Goal: Information Seeking & Learning: Learn about a topic

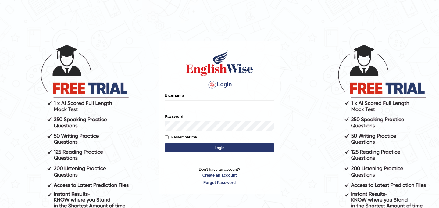
type input "najakter"
click at [215, 148] on button "Login" at bounding box center [220, 147] width 110 height 9
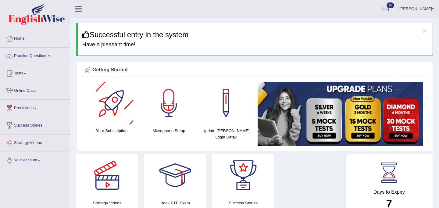
click at [29, 90] on link "Online Class" at bounding box center [35, 89] width 70 height 15
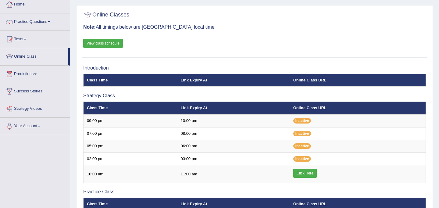
scroll to position [35, 0]
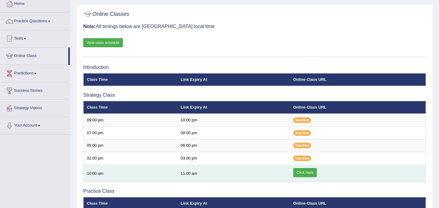
click at [305, 175] on link "Click Here" at bounding box center [304, 172] width 23 height 9
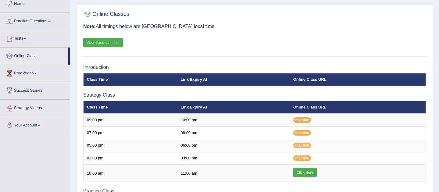
click at [37, 20] on link "Practice Questions" at bounding box center [35, 20] width 70 height 15
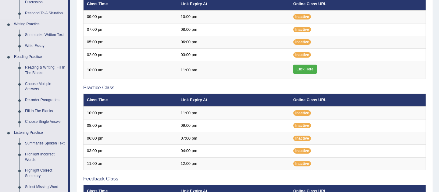
scroll to position [135, 0]
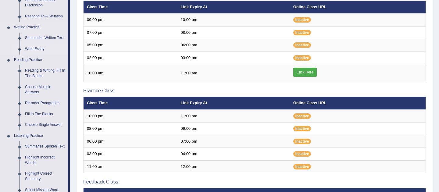
click at [40, 48] on link "Write Essay" at bounding box center [45, 49] width 46 height 11
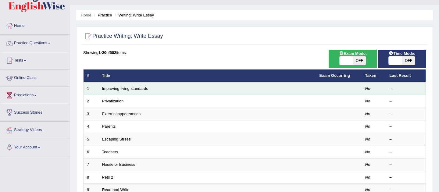
scroll to position [13, 0]
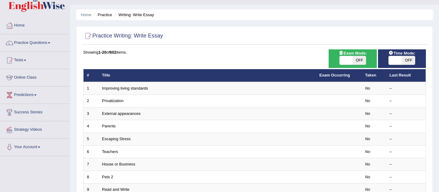
click at [352, 62] on span at bounding box center [346, 60] width 13 height 9
checkbox input "true"
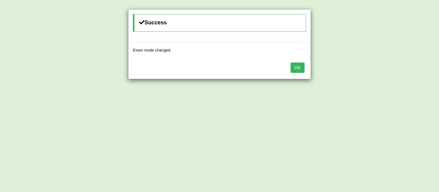
click at [301, 68] on button "OK" at bounding box center [298, 68] width 14 height 10
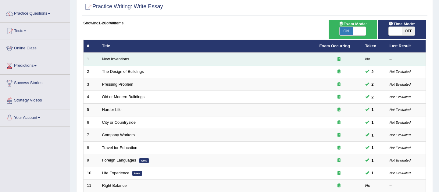
scroll to position [35, 0]
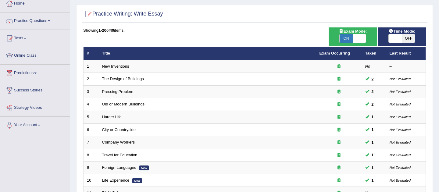
click at [394, 38] on span at bounding box center [395, 38] width 13 height 9
click at [398, 43] on div "Time Mode: ON OFF" at bounding box center [402, 36] width 48 height 19
click at [397, 41] on span at bounding box center [395, 38] width 13 height 9
click at [397, 37] on span at bounding box center [395, 38] width 13 height 9
checkbox input "true"
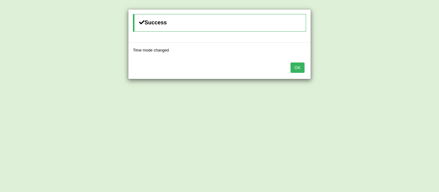
click at [299, 66] on button "OK" at bounding box center [298, 68] width 14 height 10
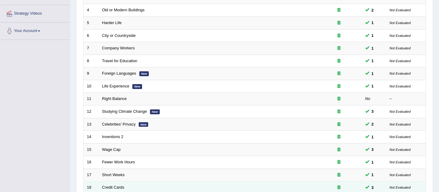
scroll to position [131, 0]
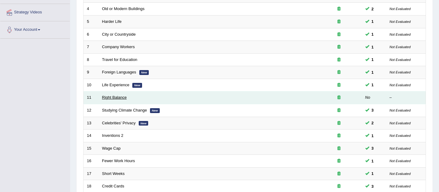
click at [106, 97] on link "Right Balance" at bounding box center [114, 97] width 25 height 5
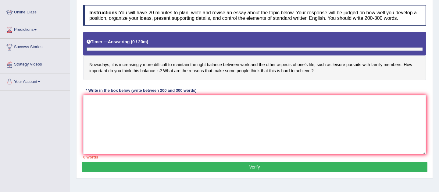
scroll to position [79, 0]
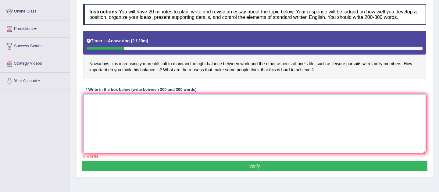
click at [144, 136] on textarea at bounding box center [254, 123] width 343 height 59
paste textarea "The increasing influence of (essay topic) on our lives has ignited numerous dis…"
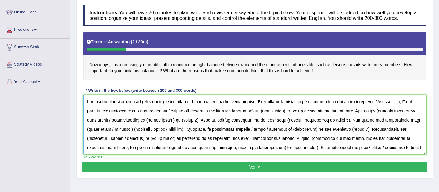
scroll to position [87, 0]
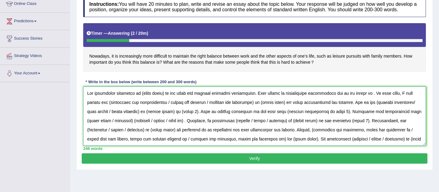
click at [339, 110] on textarea at bounding box center [254, 116] width 343 height 59
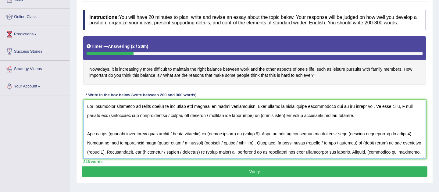
scroll to position [73, 0]
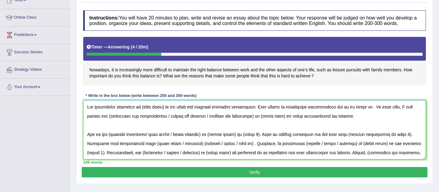
click at [163, 112] on textarea at bounding box center [254, 129] width 343 height 59
click at [391, 115] on textarea at bounding box center [254, 129] width 343 height 59
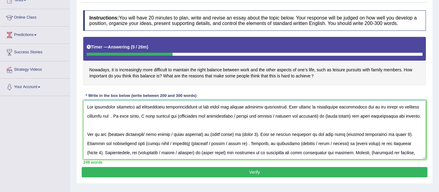
click at [94, 124] on textarea at bounding box center [254, 129] width 343 height 59
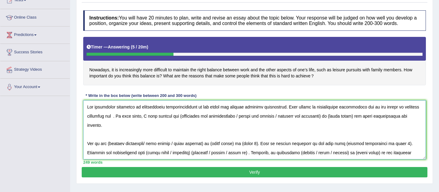
click at [115, 124] on textarea at bounding box center [254, 129] width 343 height 59
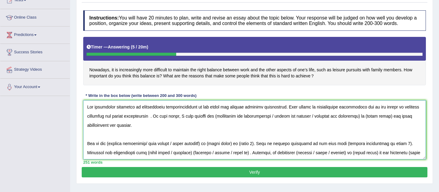
click at [153, 123] on textarea at bounding box center [254, 129] width 343 height 59
drag, startPoint x: 316, startPoint y: 122, endPoint x: 213, endPoint y: 124, distance: 103.7
click at [213, 124] on textarea at bounding box center [254, 129] width 343 height 59
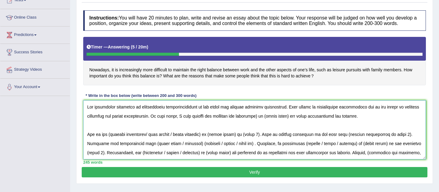
click at [259, 123] on textarea at bounding box center [254, 129] width 343 height 59
click at [287, 123] on textarea at bounding box center [254, 129] width 343 height 59
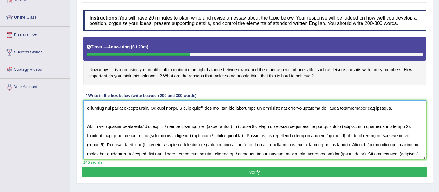
scroll to position [0, 0]
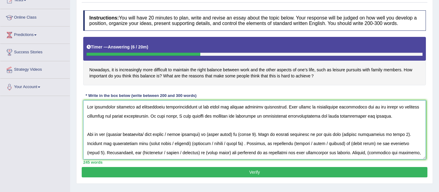
drag, startPoint x: 177, startPoint y: 142, endPoint x: 109, endPoint y: 137, distance: 68.2
click at [109, 137] on textarea at bounding box center [254, 129] width 343 height 59
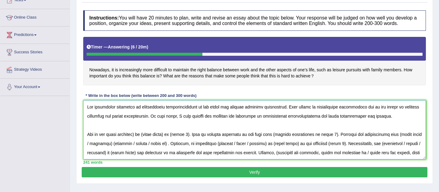
click at [139, 141] on textarea at bounding box center [254, 129] width 343 height 59
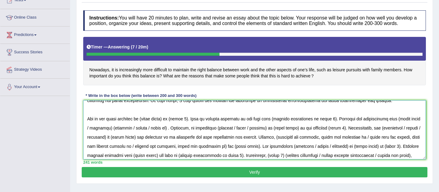
scroll to position [18, 0]
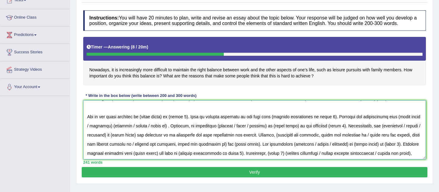
click at [168, 124] on textarea at bounding box center [254, 129] width 343 height 59
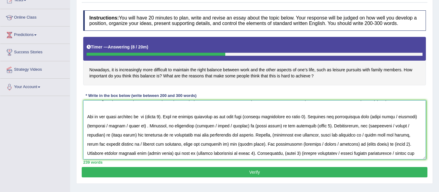
scroll to position [0, 0]
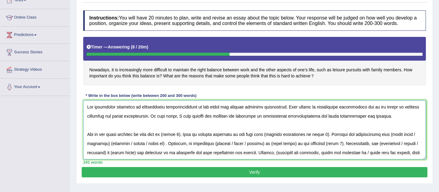
click at [181, 142] on textarea at bounding box center [254, 129] width 343 height 59
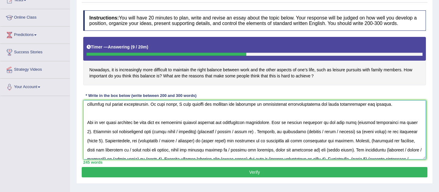
scroll to position [13, 0]
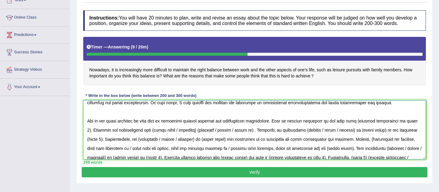
drag, startPoint x: 418, startPoint y: 127, endPoint x: 361, endPoint y: 129, distance: 58.0
click at [361, 129] on textarea at bounding box center [254, 129] width 343 height 59
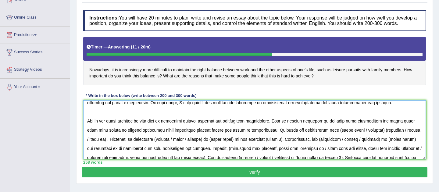
click at [257, 137] on textarea at bounding box center [254, 129] width 343 height 59
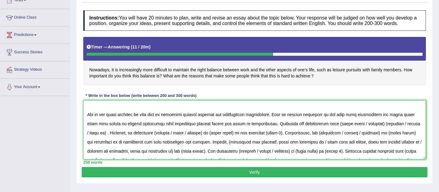
scroll to position [23, 0]
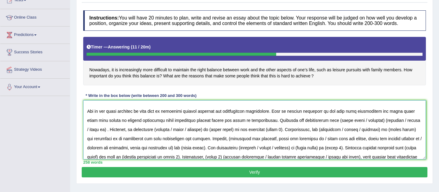
drag, startPoint x: 418, startPoint y: 127, endPoint x: 378, endPoint y: 127, distance: 39.7
click at [378, 127] on textarea at bounding box center [254, 129] width 343 height 59
click at [377, 128] on textarea at bounding box center [254, 129] width 343 height 59
drag, startPoint x: 332, startPoint y: 127, endPoint x: 378, endPoint y: 128, distance: 46.4
click at [378, 128] on textarea at bounding box center [254, 129] width 343 height 59
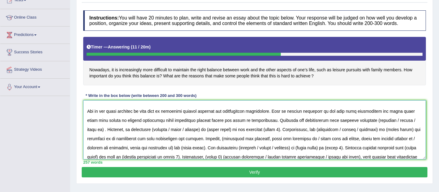
click at [367, 126] on textarea at bounding box center [254, 129] width 343 height 59
click at [385, 127] on textarea at bounding box center [254, 129] width 343 height 59
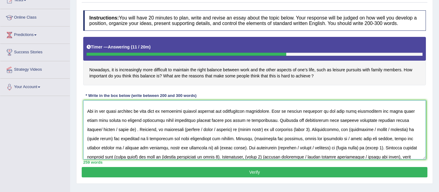
click at [383, 127] on textarea at bounding box center [254, 129] width 343 height 59
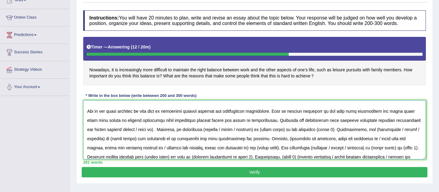
click at [114, 137] on textarea at bounding box center [254, 129] width 343 height 59
drag, startPoint x: 160, startPoint y: 136, endPoint x: 124, endPoint y: 135, distance: 35.4
click at [124, 135] on textarea at bounding box center [254, 129] width 343 height 59
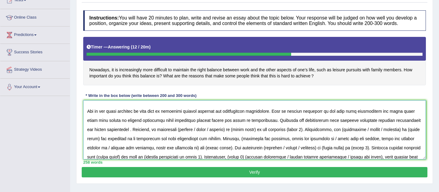
click at [124, 136] on textarea at bounding box center [254, 129] width 343 height 59
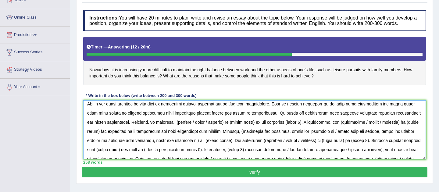
scroll to position [32, 0]
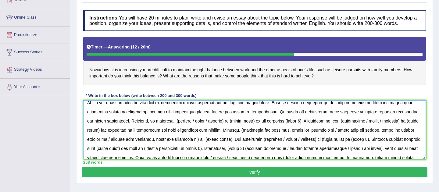
drag, startPoint x: 189, startPoint y: 127, endPoint x: 171, endPoint y: 127, distance: 18.3
click at [171, 127] on textarea at bounding box center [254, 129] width 343 height 59
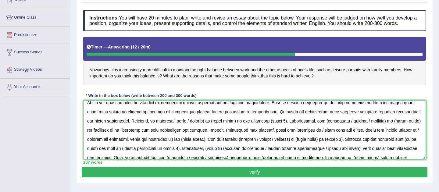
drag, startPoint x: 183, startPoint y: 128, endPoint x: 203, endPoint y: 128, distance: 20.1
click at [203, 128] on textarea at bounding box center [254, 129] width 343 height 59
drag, startPoint x: 212, startPoint y: 127, endPoint x: 189, endPoint y: 127, distance: 23.5
click at [189, 127] on textarea at bounding box center [254, 129] width 343 height 59
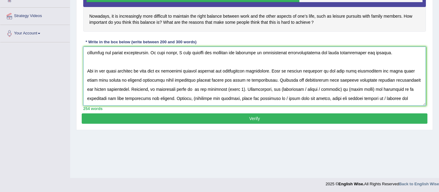
scroll to position [12, 0]
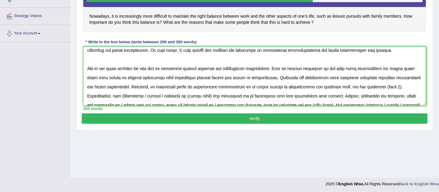
drag, startPoint x: 382, startPoint y: 94, endPoint x: 341, endPoint y: 93, distance: 40.9
click at [341, 93] on textarea at bounding box center [254, 76] width 343 height 59
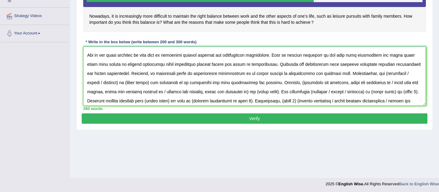
scroll to position [29, 0]
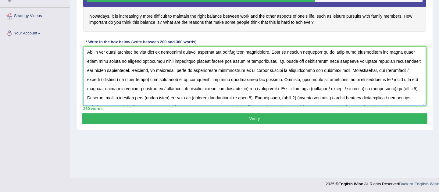
drag, startPoint x: 419, startPoint y: 77, endPoint x: 376, endPoint y: 77, distance: 43.3
click at [376, 77] on textarea at bounding box center [254, 76] width 343 height 59
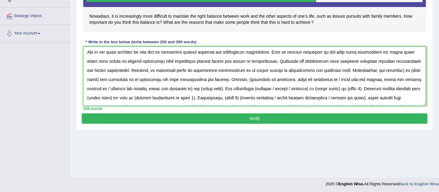
click at [396, 77] on textarea at bounding box center [254, 76] width 343 height 59
drag, startPoint x: 401, startPoint y: 77, endPoint x: 98, endPoint y: 85, distance: 303.0
click at [98, 85] on textarea at bounding box center [254, 76] width 343 height 59
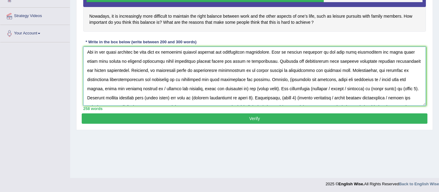
click at [260, 88] on textarea at bounding box center [254, 76] width 343 height 59
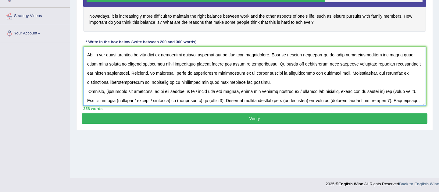
scroll to position [27, 0]
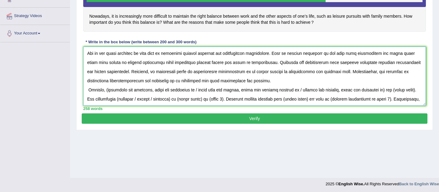
click at [88, 97] on textarea at bounding box center [254, 76] width 343 height 59
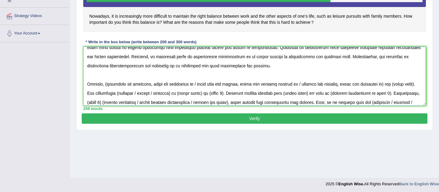
scroll to position [45, 0]
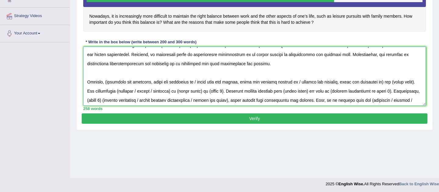
drag, startPoint x: 297, startPoint y: 88, endPoint x: 145, endPoint y: 87, distance: 152.2
click at [145, 87] on textarea at bounding box center [254, 76] width 343 height 59
click at [190, 89] on textarea at bounding box center [254, 76] width 343 height 59
click at [222, 88] on textarea at bounding box center [254, 76] width 343 height 59
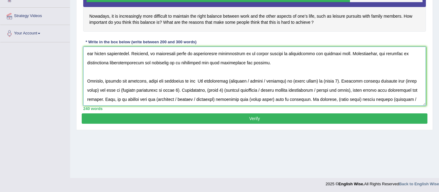
scroll to position [50, 0]
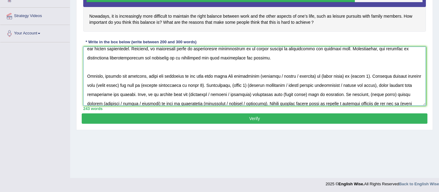
click at [209, 82] on textarea at bounding box center [254, 76] width 343 height 59
click at [207, 82] on textarea at bounding box center [254, 76] width 343 height 59
click at [223, 83] on textarea at bounding box center [254, 76] width 343 height 59
drag, startPoint x: 293, startPoint y: 83, endPoint x: 255, endPoint y: 82, distance: 37.8
click at [255, 82] on textarea at bounding box center [254, 76] width 343 height 59
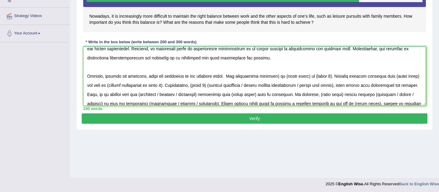
click at [272, 81] on textarea at bounding box center [254, 76] width 343 height 59
drag, startPoint x: 301, startPoint y: 83, endPoint x: 277, endPoint y: 82, distance: 24.4
click at [277, 82] on textarea at bounding box center [254, 76] width 343 height 59
click at [313, 83] on textarea at bounding box center [254, 76] width 343 height 59
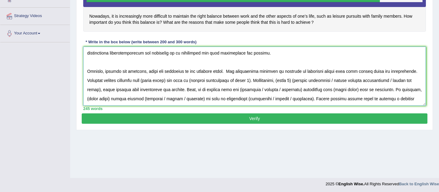
scroll to position [56, 0]
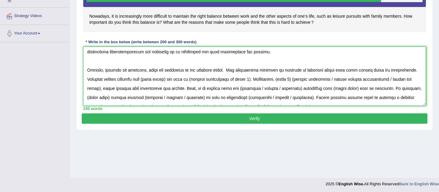
drag, startPoint x: 172, startPoint y: 85, endPoint x: 148, endPoint y: 85, distance: 24.1
click at [148, 85] on textarea at bounding box center [254, 76] width 343 height 59
drag, startPoint x: 245, startPoint y: 86, endPoint x: 187, endPoint y: 84, distance: 57.4
click at [187, 84] on textarea at bounding box center [254, 76] width 343 height 59
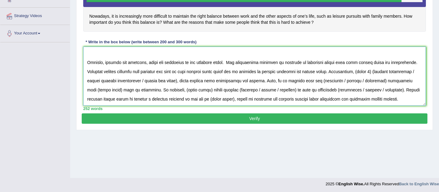
scroll to position [71, 0]
click at [384, 69] on textarea at bounding box center [254, 76] width 343 height 59
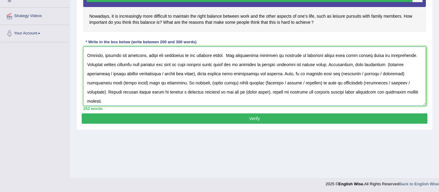
drag, startPoint x: 171, startPoint y: 81, endPoint x: 86, endPoint y: 80, distance: 84.8
click at [86, 80] on textarea at bounding box center [254, 76] width 343 height 59
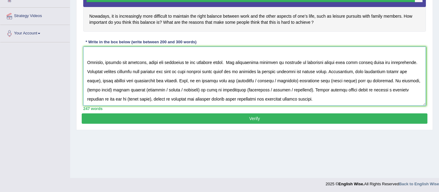
click at [106, 81] on textarea at bounding box center [254, 76] width 343 height 59
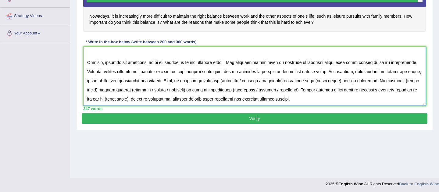
scroll to position [73, 0]
drag, startPoint x: 282, startPoint y: 78, endPoint x: 241, endPoint y: 77, distance: 41.2
click at [241, 77] on textarea at bounding box center [254, 76] width 343 height 59
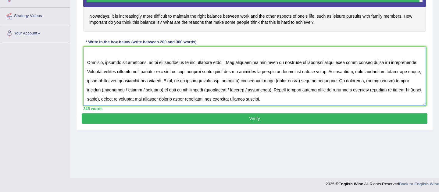
click at [261, 77] on textarea at bounding box center [254, 76] width 343 height 59
click at [314, 80] on textarea at bounding box center [254, 76] width 343 height 59
click at [316, 77] on textarea at bounding box center [254, 76] width 343 height 59
type textarea "The increasing influence of professional responsibilities on our lives has igni…"
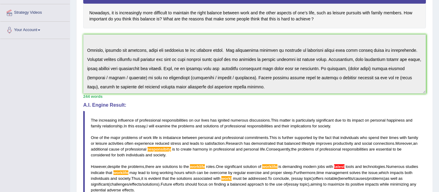
click at [177, 110] on div "Instructions: You will have 20 minutes to plan, write and revise an essay about…" at bounding box center [255, 104] width 346 height 308
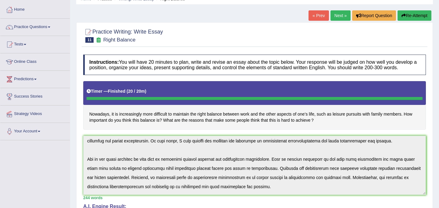
scroll to position [16, 0]
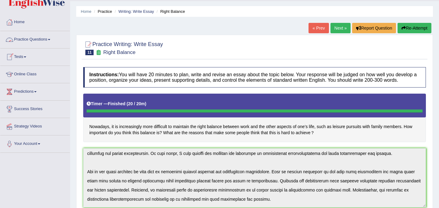
click at [30, 38] on link "Practice Questions" at bounding box center [35, 38] width 70 height 15
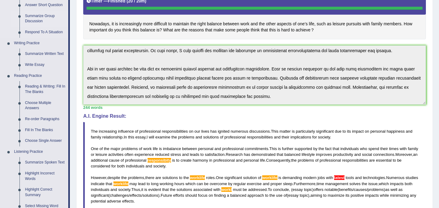
scroll to position [125, 0]
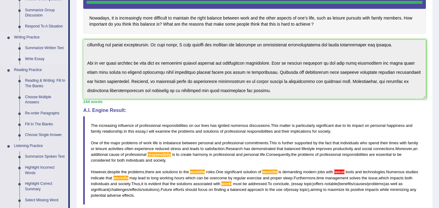
click at [39, 56] on link "Write Essay" at bounding box center [45, 59] width 46 height 11
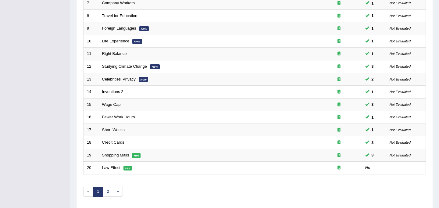
scroll to position [196, 0]
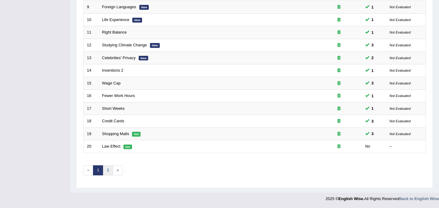
click at [109, 169] on link "2" at bounding box center [108, 170] width 10 height 10
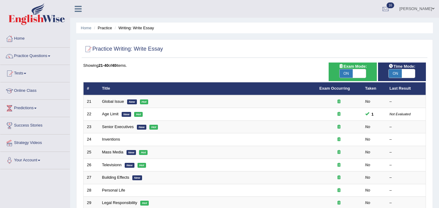
click at [361, 74] on span at bounding box center [359, 73] width 13 height 9
checkbox input "false"
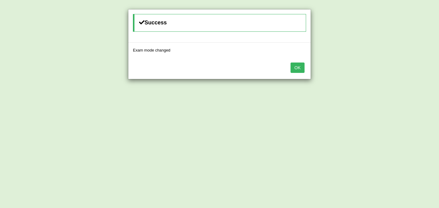
click at [296, 70] on button "OK" at bounding box center [298, 68] width 14 height 10
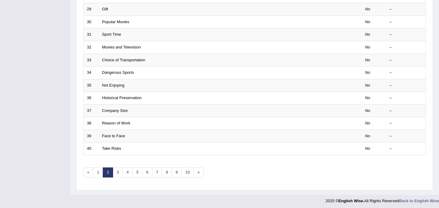
scroll to position [196, 0]
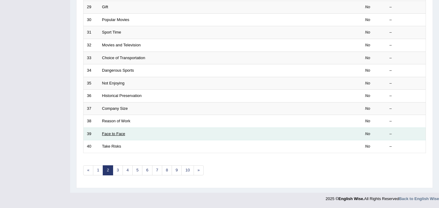
click at [120, 134] on link "Face to Face" at bounding box center [113, 133] width 23 height 5
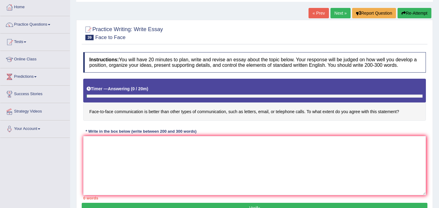
scroll to position [44, 0]
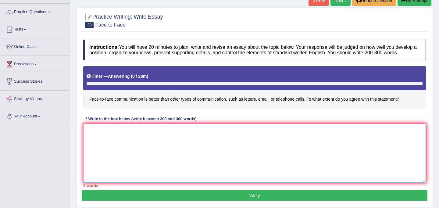
click at [106, 142] on textarea at bounding box center [254, 153] width 343 height 59
paste textarea "The increasing influence of professional responsibilities on our lives has igni…"
type textarea "The increasing influence of professional responsibilities on our lives has igni…"
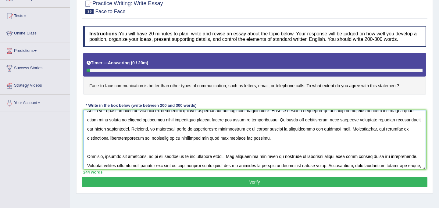
scroll to position [73, 0]
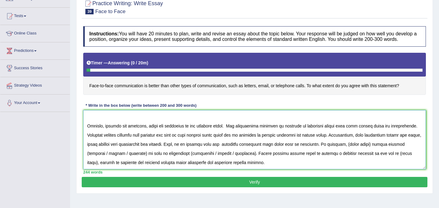
drag, startPoint x: 87, startPoint y: 121, endPoint x: 142, endPoint y: 178, distance: 78.9
click at [142, 177] on div "Instructions: You will have 20 minutes to plan, write and revise an essay about…" at bounding box center [255, 100] width 346 height 154
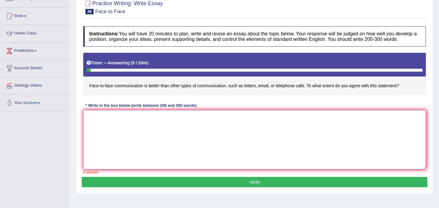
scroll to position [0, 0]
paste textarea "The increasing influence of (essay topic) on our lives has ignited numerous dis…"
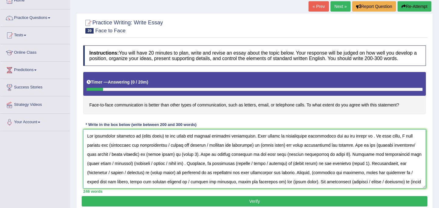
scroll to position [38, 0]
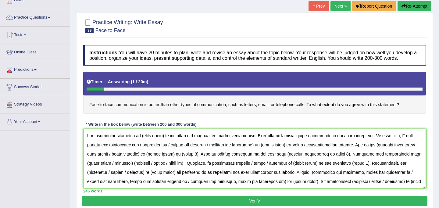
click at [340, 152] on textarea at bounding box center [254, 158] width 343 height 59
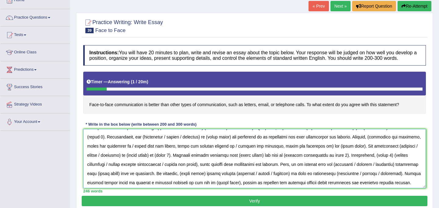
scroll to position [41, 0]
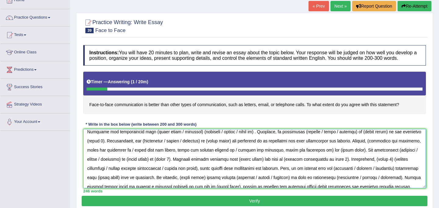
click at [338, 148] on textarea at bounding box center [254, 158] width 343 height 59
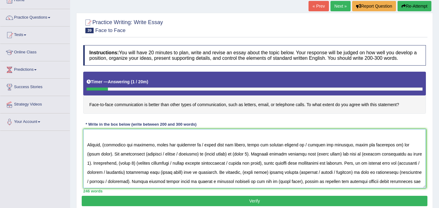
scroll to position [64, 0]
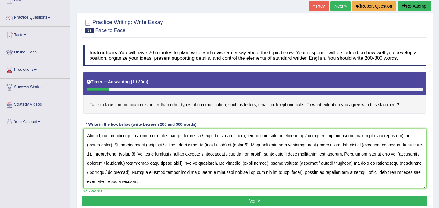
click at [202, 169] on textarea at bounding box center [254, 158] width 343 height 59
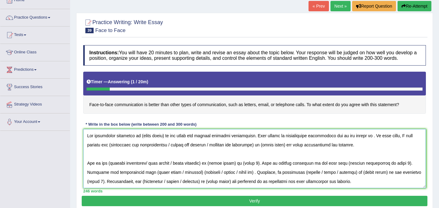
scroll to position [33, 0]
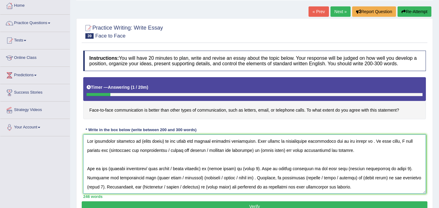
click at [163, 147] on textarea at bounding box center [254, 164] width 343 height 59
click at [368, 149] on textarea at bounding box center [254, 164] width 343 height 59
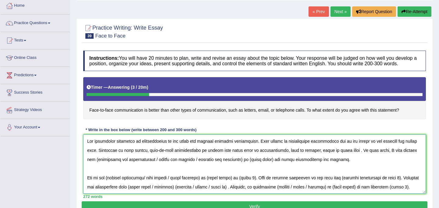
click at [350, 158] on textarea at bounding box center [254, 164] width 343 height 59
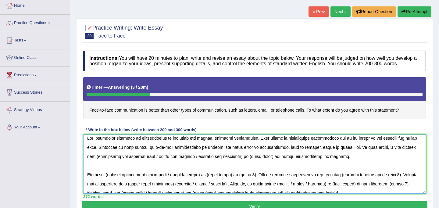
scroll to position [5, 0]
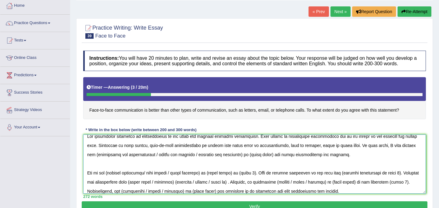
click at [88, 162] on textarea at bounding box center [254, 164] width 343 height 59
drag, startPoint x: 236, startPoint y: 161, endPoint x: 147, endPoint y: 157, distance: 89.1
click at [147, 157] on textarea at bounding box center [254, 164] width 343 height 59
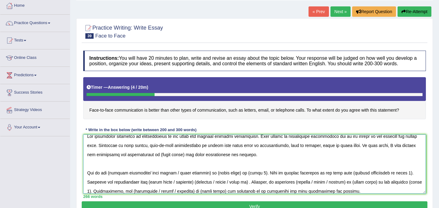
drag, startPoint x: 177, startPoint y: 161, endPoint x: 153, endPoint y: 161, distance: 24.1
click at [153, 161] on textarea at bounding box center [254, 164] width 343 height 59
drag, startPoint x: 208, startPoint y: 161, endPoint x: 257, endPoint y: 162, distance: 49.4
click at [257, 162] on textarea at bounding box center [254, 164] width 343 height 59
drag, startPoint x: 209, startPoint y: 160, endPoint x: 278, endPoint y: 162, distance: 69.6
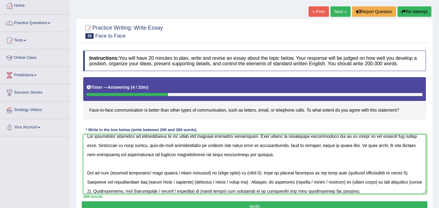
click at [278, 162] on textarea at bounding box center [254, 164] width 343 height 59
click at [351, 152] on textarea at bounding box center [254, 164] width 343 height 59
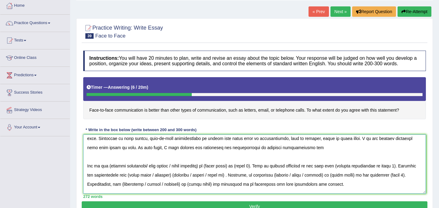
scroll to position [12, 0]
click at [254, 154] on textarea at bounding box center [254, 164] width 343 height 59
click at [255, 155] on textarea at bounding box center [254, 164] width 343 height 59
click at [297, 155] on textarea at bounding box center [254, 164] width 343 height 59
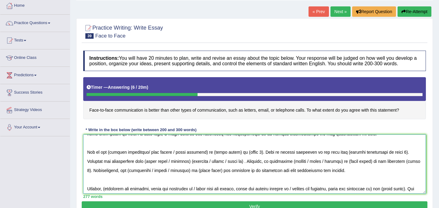
scroll to position [27, 0]
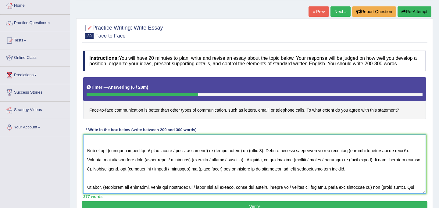
click at [109, 157] on textarea at bounding box center [254, 164] width 343 height 59
drag, startPoint x: 147, startPoint y: 156, endPoint x: 209, endPoint y: 155, distance: 62.2
click at [209, 155] on textarea at bounding box center [254, 164] width 343 height 59
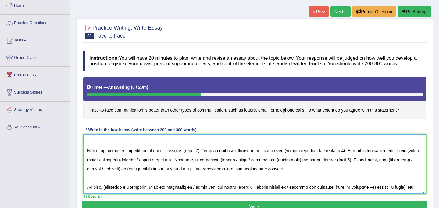
click at [176, 156] on textarea at bounding box center [254, 164] width 343 height 59
click at [205, 156] on textarea at bounding box center [254, 164] width 343 height 59
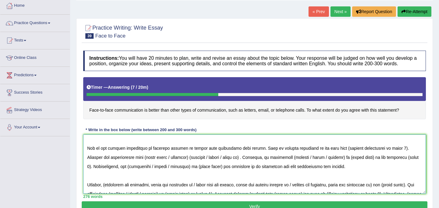
scroll to position [30, 0]
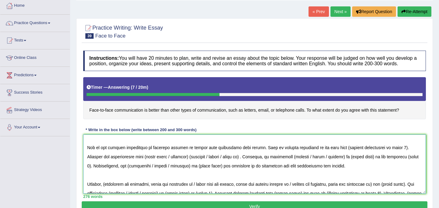
drag, startPoint x: 397, startPoint y: 154, endPoint x: 340, endPoint y: 152, distance: 56.4
click at [340, 152] on textarea at bounding box center [254, 164] width 343 height 59
drag, startPoint x: 357, startPoint y: 155, endPoint x: 339, endPoint y: 155, distance: 17.7
click at [339, 155] on textarea at bounding box center [254, 164] width 343 height 59
click at [379, 156] on textarea at bounding box center [254, 164] width 343 height 59
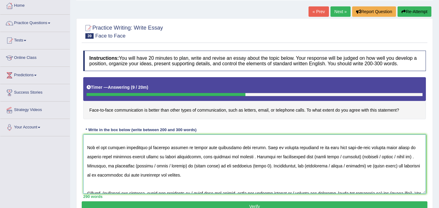
click at [254, 164] on textarea at bounding box center [254, 164] width 343 height 59
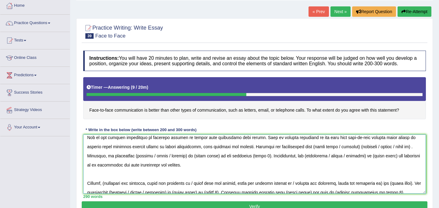
scroll to position [38, 0]
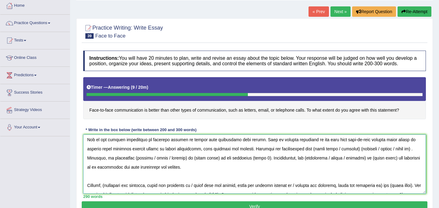
drag, startPoint x: 343, startPoint y: 155, endPoint x: 320, endPoint y: 155, distance: 22.9
click at [320, 155] on textarea at bounding box center [254, 164] width 343 height 59
drag, startPoint x: 319, startPoint y: 155, endPoint x: 365, endPoint y: 156, distance: 46.4
click at [365, 156] on textarea at bounding box center [254, 164] width 343 height 59
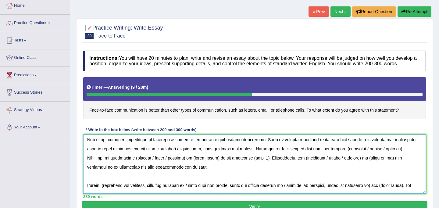
click at [354, 154] on textarea at bounding box center [254, 164] width 343 height 59
drag, startPoint x: 370, startPoint y: 154, endPoint x: 410, endPoint y: 154, distance: 39.7
click at [410, 154] on textarea at bounding box center [254, 164] width 343 height 59
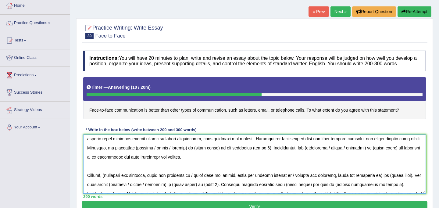
scroll to position [49, 0]
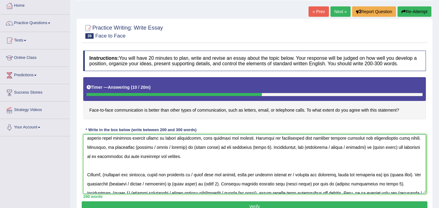
click at [150, 154] on textarea at bounding box center [254, 164] width 343 height 59
drag, startPoint x: 162, startPoint y: 151, endPoint x: 196, endPoint y: 153, distance: 34.6
click at [196, 153] on textarea at bounding box center [254, 164] width 343 height 59
drag, startPoint x: 191, startPoint y: 153, endPoint x: 167, endPoint y: 152, distance: 24.1
click at [167, 152] on textarea at bounding box center [254, 164] width 343 height 59
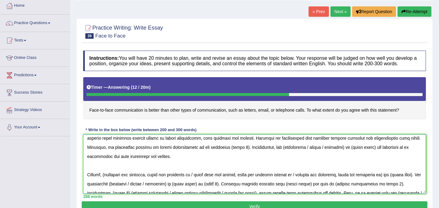
click at [231, 154] on textarea at bounding box center [254, 164] width 343 height 59
drag, startPoint x: 237, startPoint y: 154, endPoint x: 253, endPoint y: 154, distance: 16.8
click at [253, 154] on textarea at bounding box center [254, 164] width 343 height 59
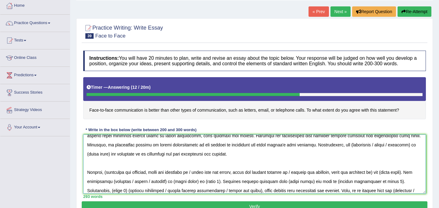
scroll to position [50, 0]
click at [359, 153] on textarea at bounding box center [254, 164] width 343 height 59
drag, startPoint x: 382, startPoint y: 151, endPoint x: 384, endPoint y: 159, distance: 8.4
click at [384, 159] on textarea at bounding box center [254, 164] width 343 height 59
click at [331, 175] on textarea at bounding box center [254, 164] width 343 height 59
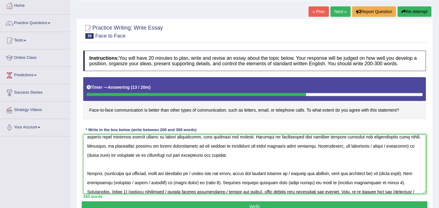
click at [320, 153] on textarea at bounding box center [254, 164] width 343 height 59
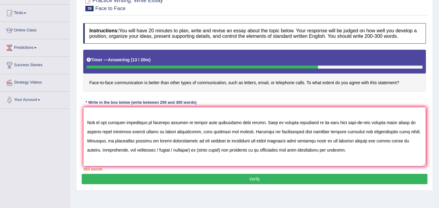
scroll to position [27, 0]
click at [253, 140] on textarea at bounding box center [254, 136] width 343 height 59
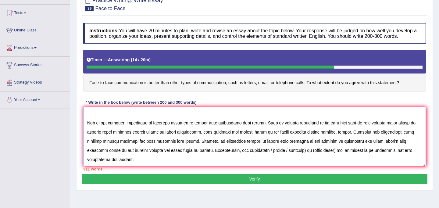
click at [339, 138] on textarea at bounding box center [254, 136] width 343 height 59
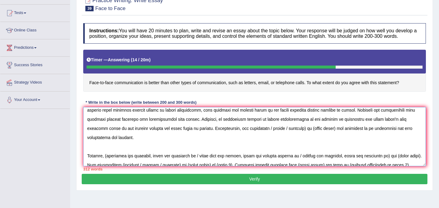
scroll to position [50, 0]
drag, startPoint x: 291, startPoint y: 134, endPoint x: 253, endPoint y: 132, distance: 38.5
click at [253, 132] on textarea at bounding box center [254, 136] width 343 height 59
click at [282, 135] on textarea at bounding box center [254, 136] width 343 height 59
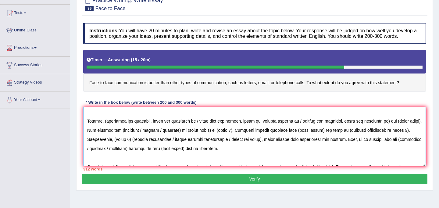
scroll to position [85, 0]
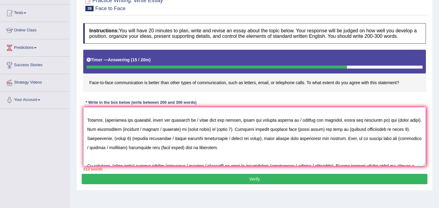
drag, startPoint x: 197, startPoint y: 125, endPoint x: 381, endPoint y: 126, distance: 184.2
click at [381, 126] on textarea at bounding box center [254, 136] width 343 height 59
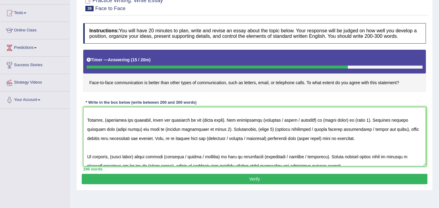
click at [107, 126] on textarea at bounding box center [254, 136] width 343 height 59
click at [227, 127] on textarea at bounding box center [254, 136] width 343 height 59
click at [272, 125] on textarea at bounding box center [254, 136] width 343 height 59
drag, startPoint x: 291, startPoint y: 127, endPoint x: 325, endPoint y: 125, distance: 34.5
click at [325, 125] on textarea at bounding box center [254, 136] width 343 height 59
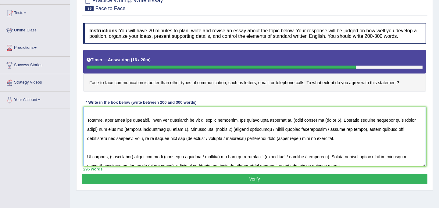
drag, startPoint x: 321, startPoint y: 126, endPoint x: 296, endPoint y: 126, distance: 24.1
click at [296, 126] on textarea at bounding box center [254, 136] width 343 height 59
drag, startPoint x: 343, startPoint y: 127, endPoint x: 358, endPoint y: 127, distance: 15.6
click at [358, 127] on textarea at bounding box center [254, 136] width 343 height 59
click at [135, 136] on textarea at bounding box center [254, 136] width 343 height 59
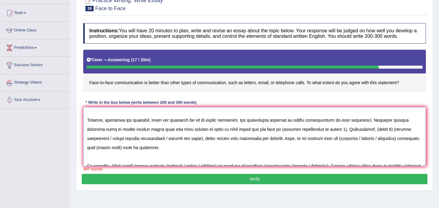
drag, startPoint x: 282, startPoint y: 135, endPoint x: 340, endPoint y: 136, distance: 57.7
click at [340, 136] on textarea at bounding box center [254, 136] width 343 height 59
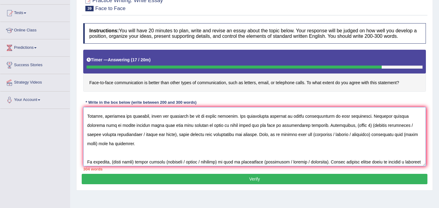
scroll to position [92, 0]
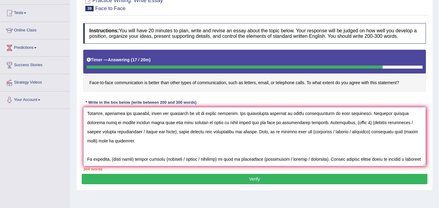
click at [371, 129] on textarea at bounding box center [254, 136] width 343 height 59
click at [386, 130] on textarea at bounding box center [254, 136] width 343 height 59
drag, startPoint x: 181, startPoint y: 139, endPoint x: 84, endPoint y: 138, distance: 97.0
click at [84, 138] on textarea at bounding box center [254, 136] width 343 height 59
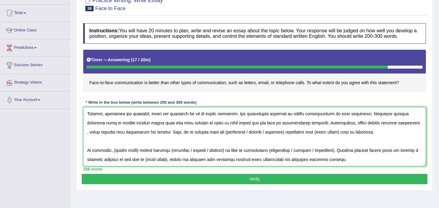
scroll to position [92, 0]
drag, startPoint x: 330, startPoint y: 128, endPoint x: 178, endPoint y: 139, distance: 152.6
click at [178, 139] on textarea at bounding box center [254, 136] width 343 height 59
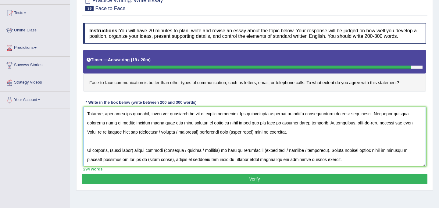
drag, startPoint x: 87, startPoint y: 120, endPoint x: 127, endPoint y: 177, distance: 70.1
click at [127, 174] on div "Instructions: You will have 20 minutes to plan, write and revise an essay about…" at bounding box center [255, 97] width 346 height 154
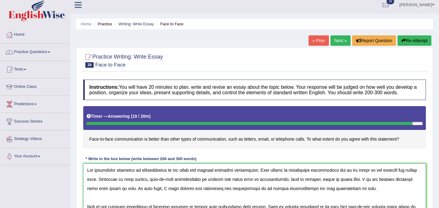
scroll to position [0, 0]
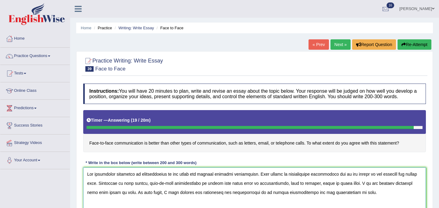
type textarea "The increasing influence of communication on our lives has ignited numerous dis…"
click at [411, 45] on button "Re-Attempt" at bounding box center [415, 44] width 34 height 10
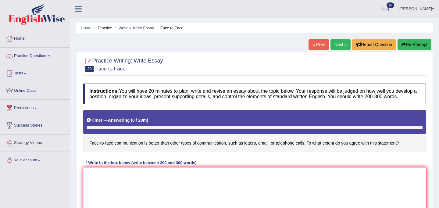
scroll to position [16, 0]
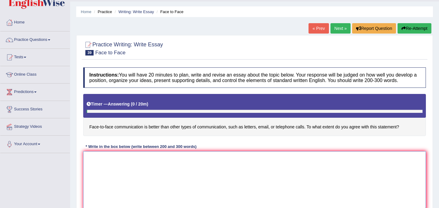
click at [248, 182] on textarea at bounding box center [254, 180] width 343 height 59
paste textarea "The increasing influence of communication on our lives has ignited numerous dis…"
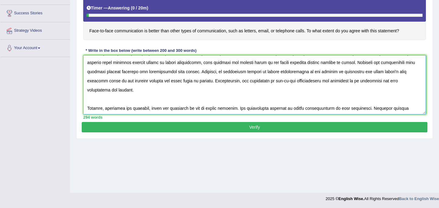
scroll to position [45, 0]
click at [93, 105] on textarea at bounding box center [254, 84] width 343 height 59
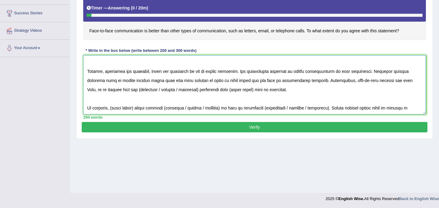
scroll to position [83, 0]
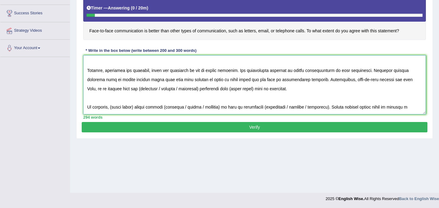
click at [419, 85] on textarea at bounding box center [254, 84] width 343 height 59
click at [355, 85] on textarea at bounding box center [254, 84] width 343 height 59
click at [416, 87] on textarea at bounding box center [254, 84] width 343 height 59
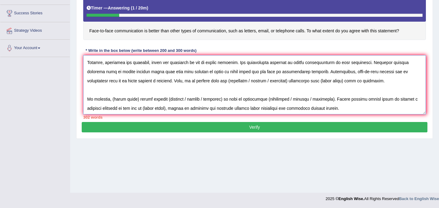
scroll to position [92, 0]
click at [228, 87] on textarea at bounding box center [254, 84] width 343 height 59
drag, startPoint x: 247, startPoint y: 86, endPoint x: 286, endPoint y: 87, distance: 38.7
click at [286, 87] on textarea at bounding box center [254, 84] width 343 height 59
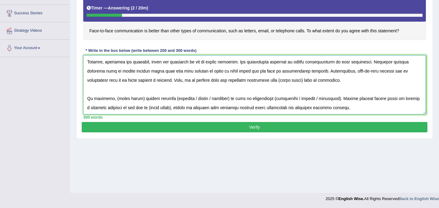
drag, startPoint x: 304, startPoint y: 87, endPoint x: 279, endPoint y: 87, distance: 24.7
click at [279, 87] on textarea at bounding box center [254, 84] width 343 height 59
drag, startPoint x: 137, startPoint y: 105, endPoint x: 113, endPoint y: 104, distance: 23.8
click at [113, 104] on textarea at bounding box center [254, 84] width 343 height 59
click at [184, 106] on textarea at bounding box center [254, 84] width 343 height 59
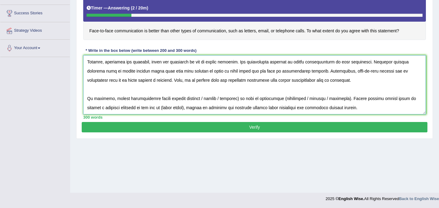
drag, startPoint x: 199, startPoint y: 105, endPoint x: 237, endPoint y: 106, distance: 38.1
click at [237, 106] on textarea at bounding box center [254, 84] width 343 height 59
click at [241, 105] on textarea at bounding box center [254, 84] width 343 height 59
drag, startPoint x: 299, startPoint y: 104, endPoint x: 261, endPoint y: 101, distance: 37.3
click at [261, 101] on textarea at bounding box center [254, 84] width 343 height 59
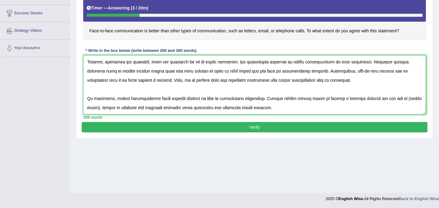
drag, startPoint x: 402, startPoint y: 105, endPoint x: 99, endPoint y: 115, distance: 303.1
click at [99, 114] on textarea at bounding box center [254, 84] width 343 height 59
click at [240, 114] on textarea at bounding box center [254, 84] width 343 height 59
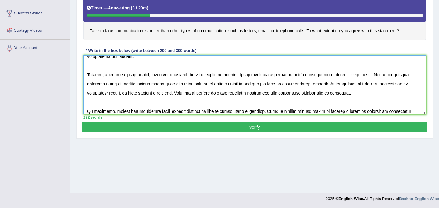
scroll to position [69, 0]
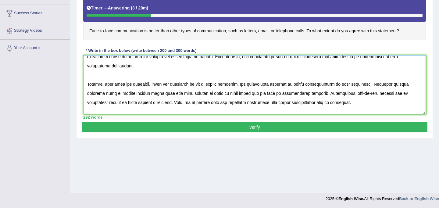
click at [88, 87] on textarea at bounding box center [254, 84] width 343 height 59
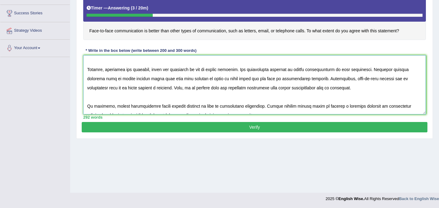
scroll to position [92, 0]
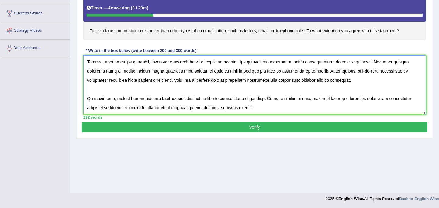
type textarea "The increasing influence of communication on our lives has ignited numerous dis…"
click at [257, 132] on button "Verify" at bounding box center [255, 127] width 346 height 10
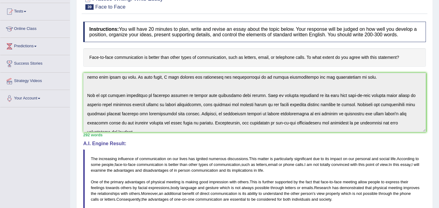
scroll to position [0, 0]
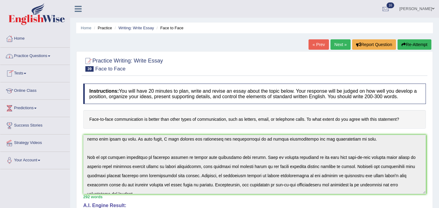
click at [29, 58] on link "Practice Questions" at bounding box center [35, 55] width 70 height 15
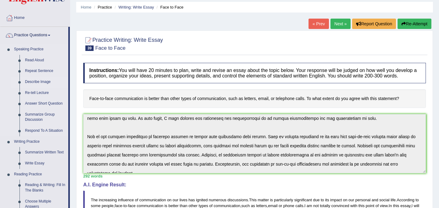
scroll to position [22, 0]
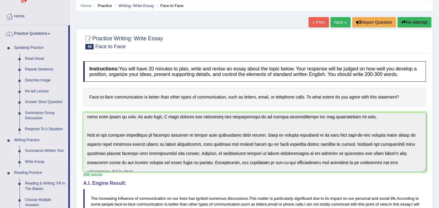
click at [46, 151] on link "Summarize Written Text" at bounding box center [45, 150] width 46 height 11
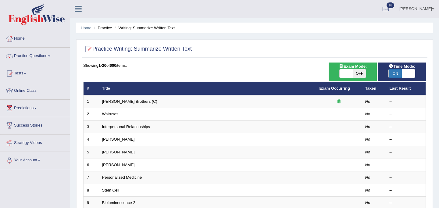
click at [347, 73] on span at bounding box center [346, 73] width 13 height 9
checkbox input "true"
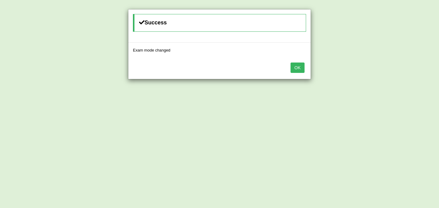
click at [299, 72] on button "OK" at bounding box center [298, 68] width 14 height 10
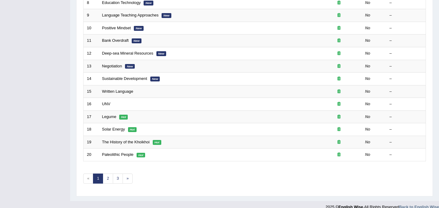
scroll to position [196, 0]
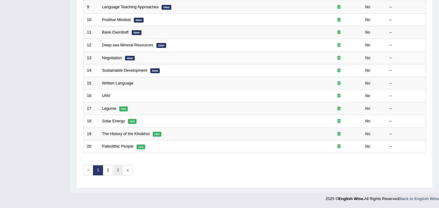
click at [117, 171] on link "3" at bounding box center [118, 170] width 10 height 10
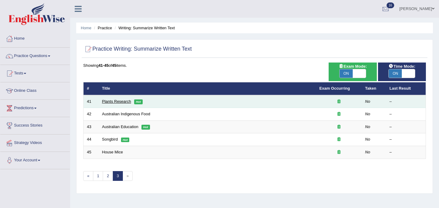
click at [120, 102] on link "Plants Research" at bounding box center [116, 101] width 29 height 5
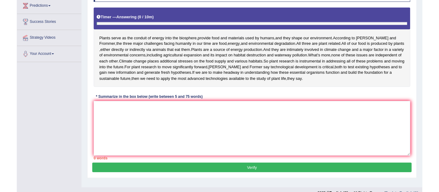
scroll to position [102, 0]
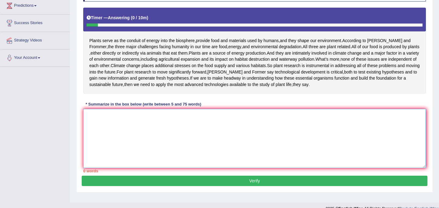
click at [166, 168] on textarea at bounding box center [254, 138] width 343 height 59
type textarea "A"
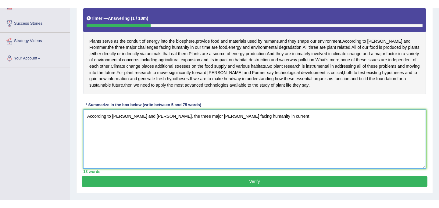
scroll to position [119, 0]
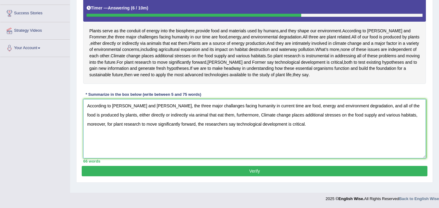
type textarea "According to [PERSON_NAME] and [PERSON_NAME], the three major challanges facing…"
click at [255, 176] on button "Verify" at bounding box center [255, 171] width 346 height 10
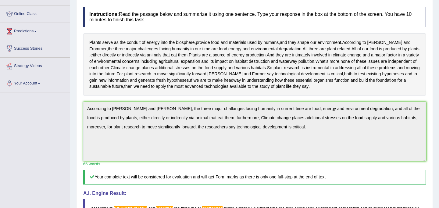
scroll to position [74, 0]
